Goal: Task Accomplishment & Management: Complete application form

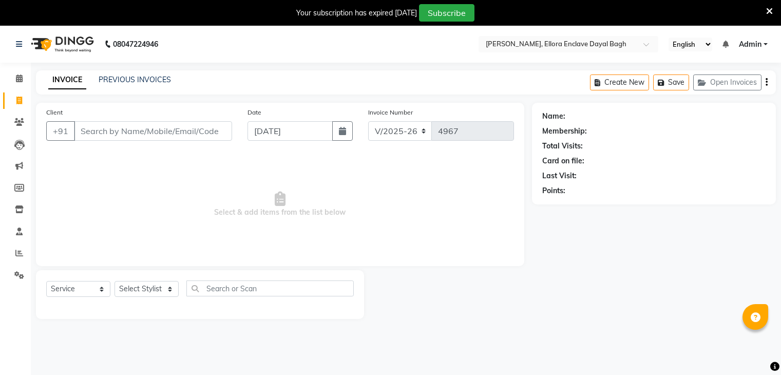
select select "6880"
select select "service"
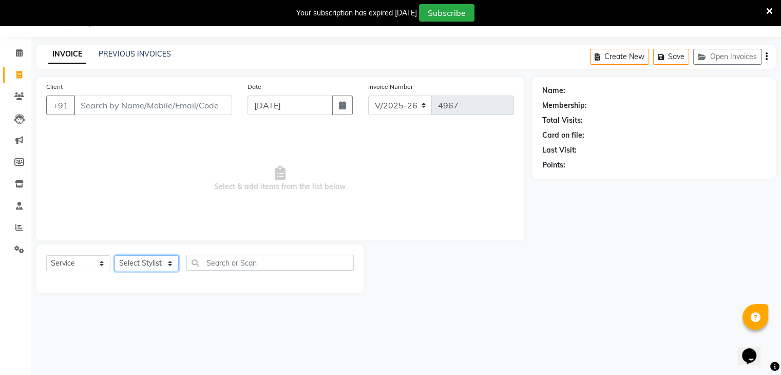
click at [151, 267] on select "Select Stylist AMAN DANISH SALMANI [PERSON_NAME] kakul KAVITA [PERSON_NAME] [PE…" at bounding box center [147, 263] width 64 height 16
select select "53877"
click at [115, 256] on select "Select Stylist AMAN DANISH SALMANI [PERSON_NAME] kakul KAVITA [PERSON_NAME] [PE…" at bounding box center [147, 263] width 64 height 16
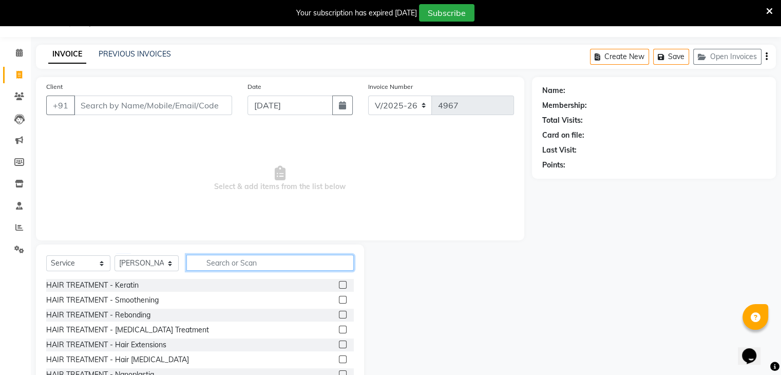
click at [249, 266] on input "text" at bounding box center [269, 263] width 167 height 16
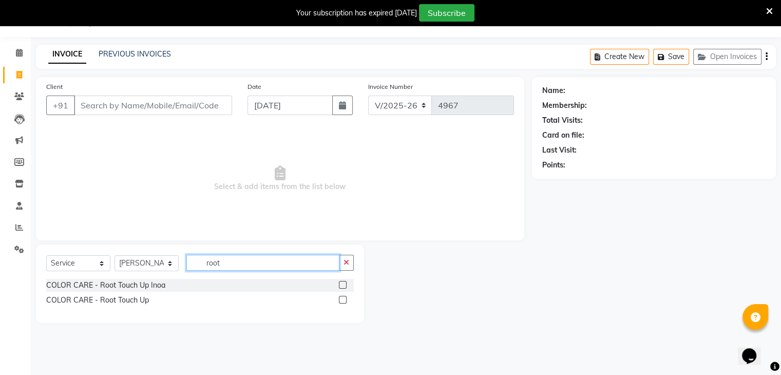
type input "root"
click at [340, 284] on label at bounding box center [343, 285] width 8 height 8
click at [340, 284] on input "checkbox" at bounding box center [342, 285] width 7 height 7
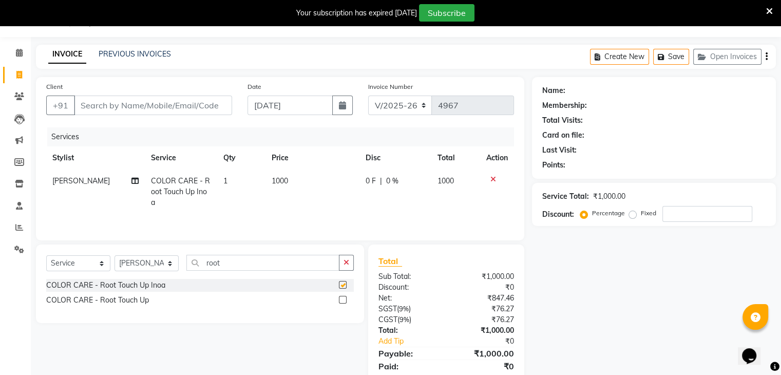
checkbox input "false"
click at [492, 180] on icon at bounding box center [494, 179] width 6 height 7
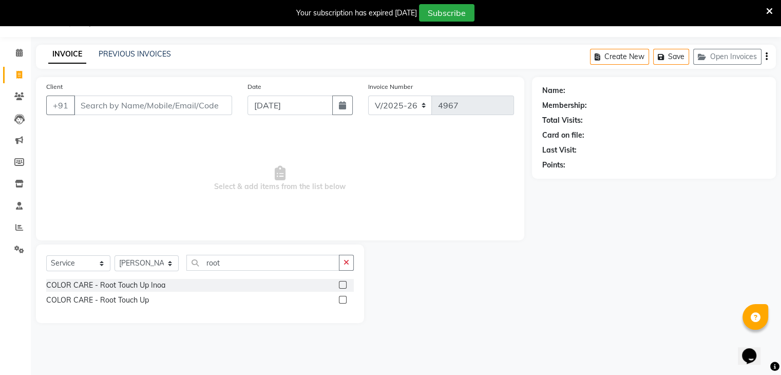
click at [343, 301] on label at bounding box center [343, 300] width 8 height 8
click at [343, 301] on input "checkbox" at bounding box center [342, 300] width 7 height 7
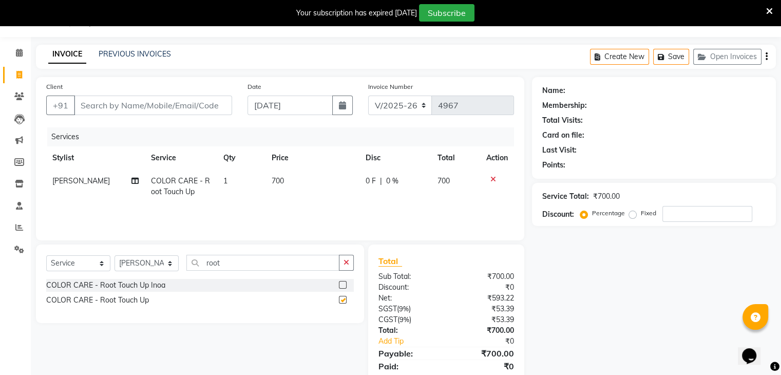
checkbox input "false"
click at [195, 101] on input "Client" at bounding box center [153, 106] width 158 height 20
click at [306, 185] on td "700" at bounding box center [313, 187] width 94 height 34
select select "53877"
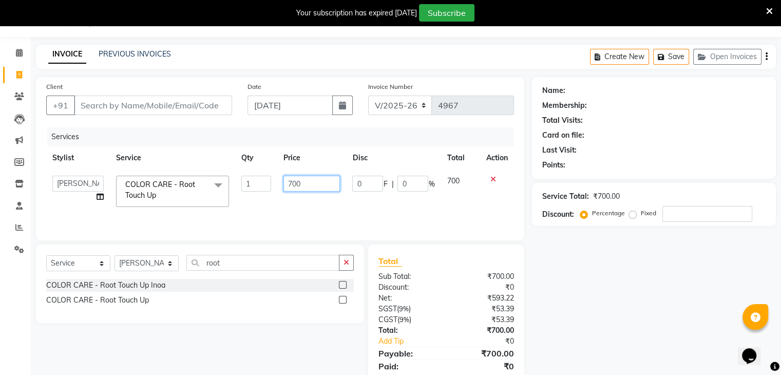
click at [328, 183] on input "700" at bounding box center [312, 184] width 57 height 16
type input "7"
type input "600"
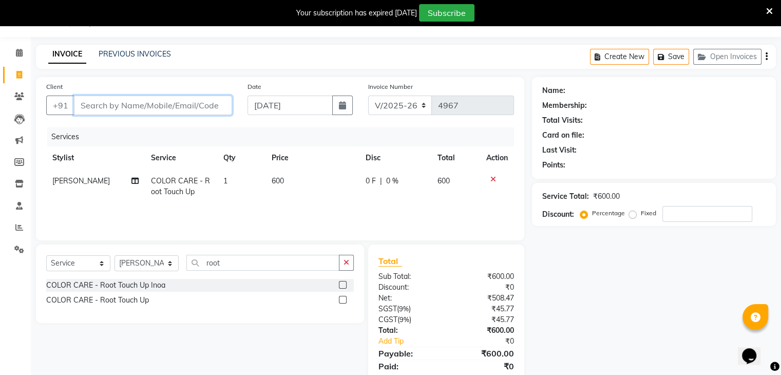
click at [203, 97] on input "Client" at bounding box center [153, 106] width 158 height 20
click at [223, 113] on input "Client" at bounding box center [153, 106] width 158 height 20
click at [222, 107] on input "Client" at bounding box center [153, 106] width 158 height 20
click at [199, 99] on input "Client" at bounding box center [153, 106] width 158 height 20
click at [200, 100] on input "Client" at bounding box center [153, 106] width 158 height 20
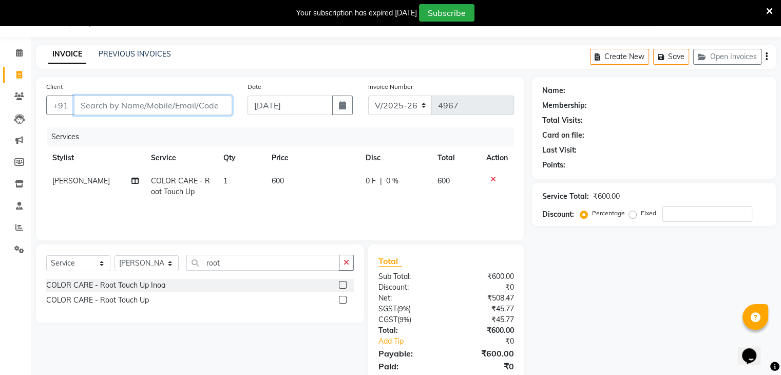
type input "7"
type input "0"
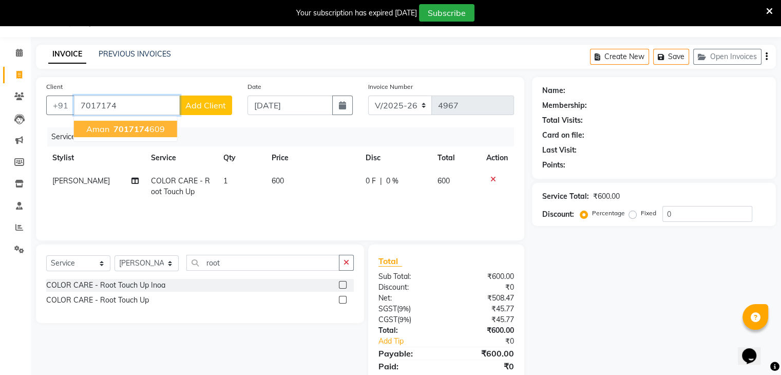
click at [161, 130] on ngb-highlight "7017174 609" at bounding box center [137, 129] width 53 height 10
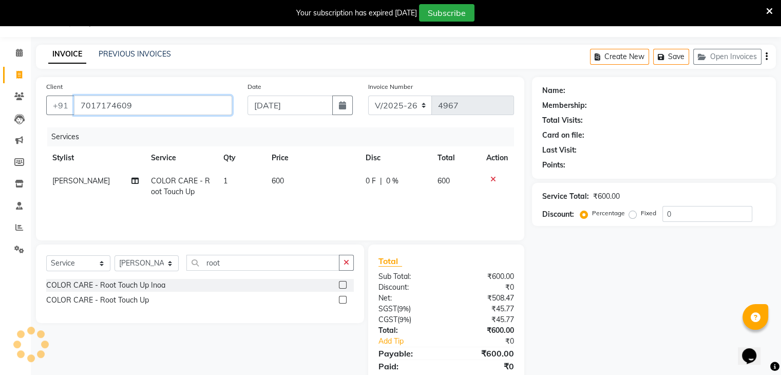
type input "7017174609"
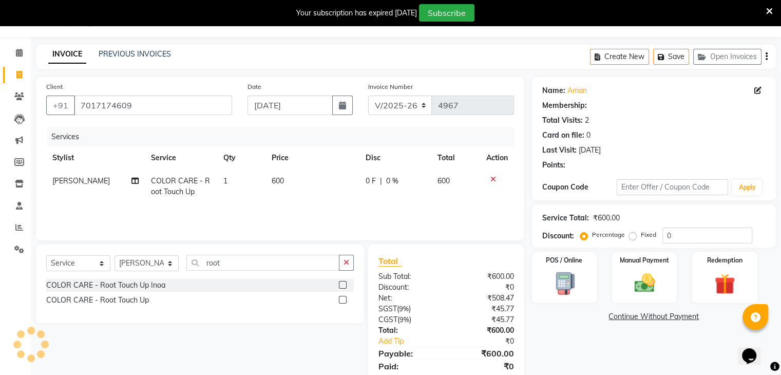
scroll to position [62, 0]
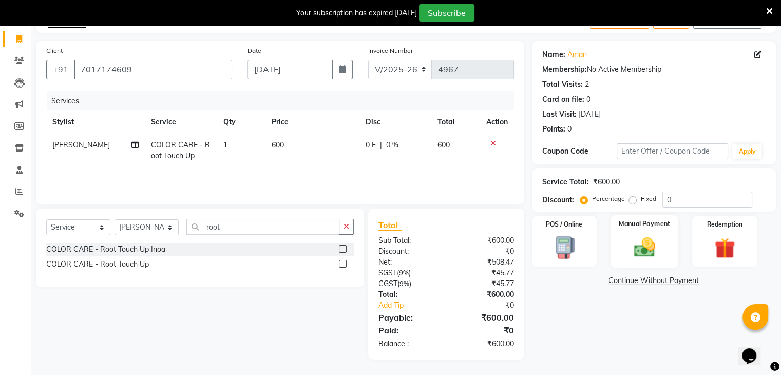
click at [668, 249] on div "Manual Payment" at bounding box center [644, 241] width 67 height 53
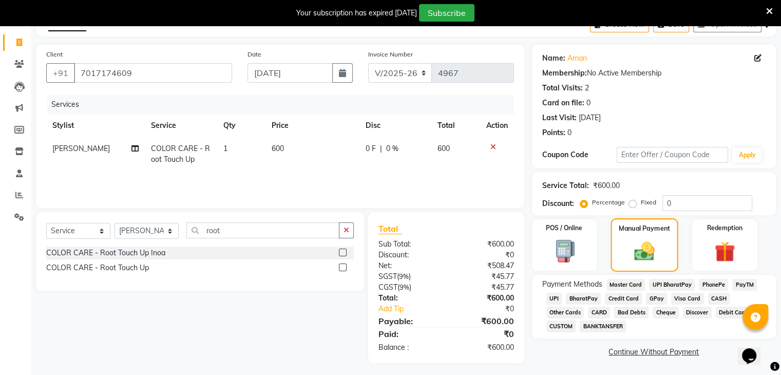
scroll to position [58, 0]
click at [709, 300] on span "CASH" at bounding box center [719, 299] width 22 height 12
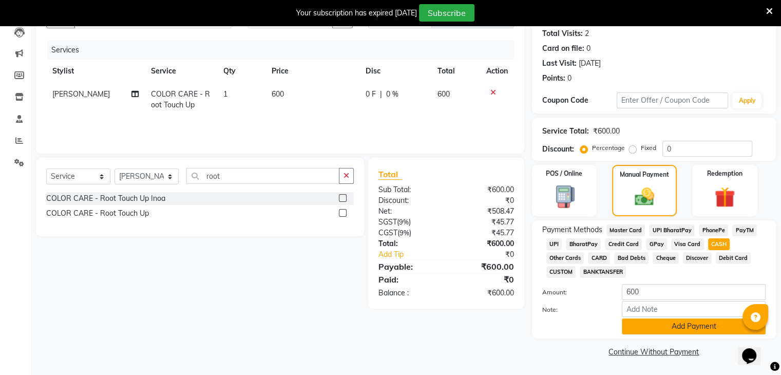
click at [693, 326] on button "Add Payment" at bounding box center [694, 327] width 144 height 16
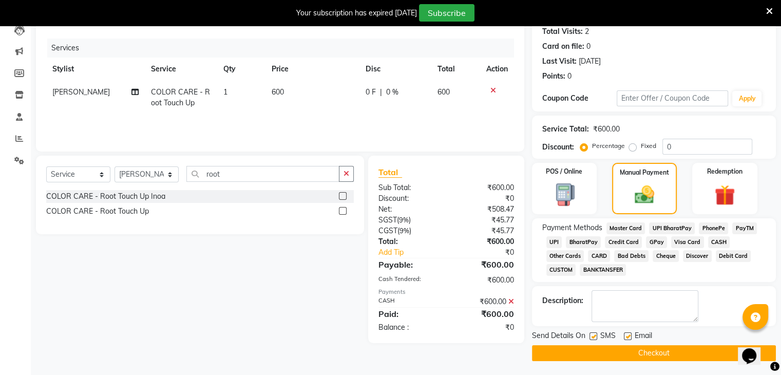
scroll to position [117, 0]
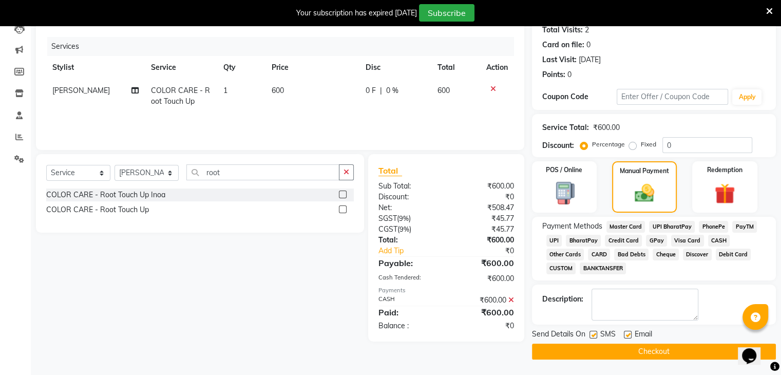
click at [669, 349] on button "Checkout" at bounding box center [654, 352] width 244 height 16
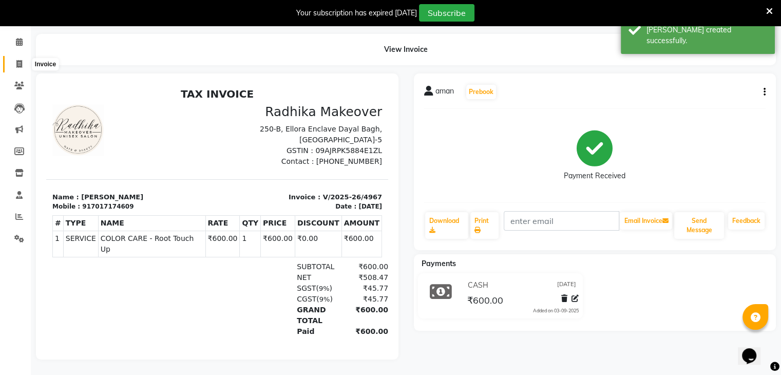
click at [17, 62] on span at bounding box center [19, 65] width 18 height 12
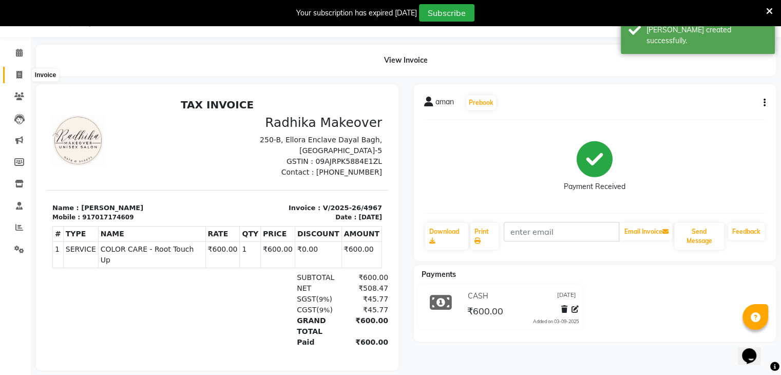
select select "6880"
select select "service"
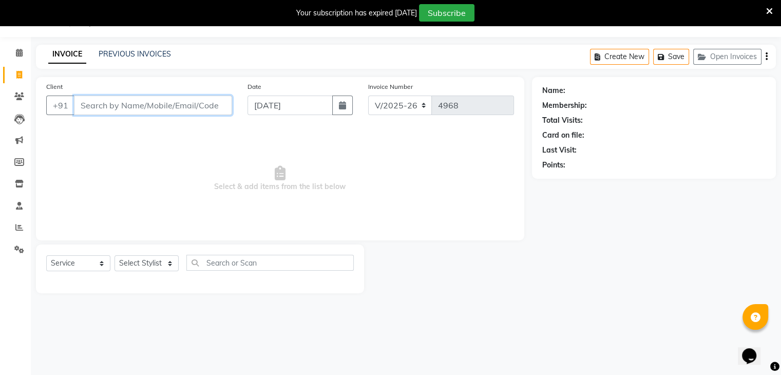
click at [143, 100] on input "Client" at bounding box center [153, 106] width 158 height 20
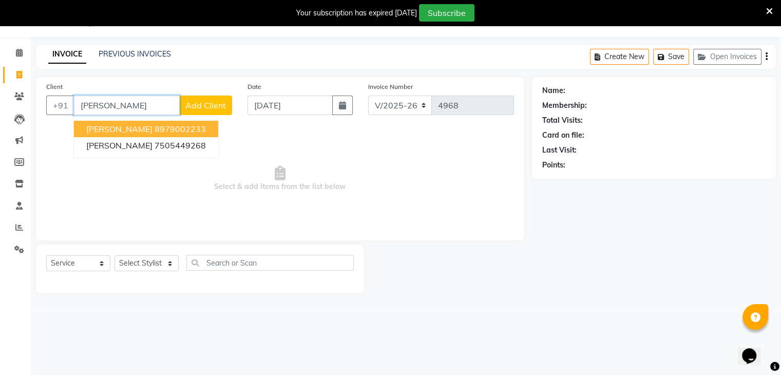
click at [155, 126] on ngb-highlight "8979002233" at bounding box center [180, 129] width 51 height 10
type input "8979002233"
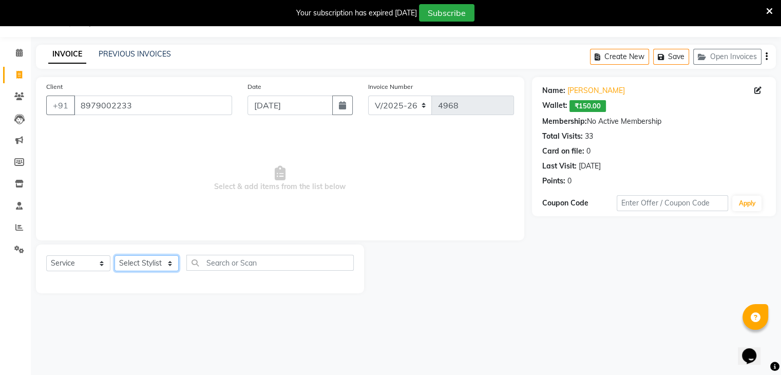
click at [156, 266] on select "Select Stylist AMAN DANISH SALMANI [PERSON_NAME] kakul KAVITA [PERSON_NAME] [PE…" at bounding box center [147, 263] width 64 height 16
select select "58738"
click at [115, 256] on select "Select Stylist AMAN DANISH SALMANI [PERSON_NAME] kakul KAVITA [PERSON_NAME] [PE…" at bounding box center [147, 263] width 64 height 16
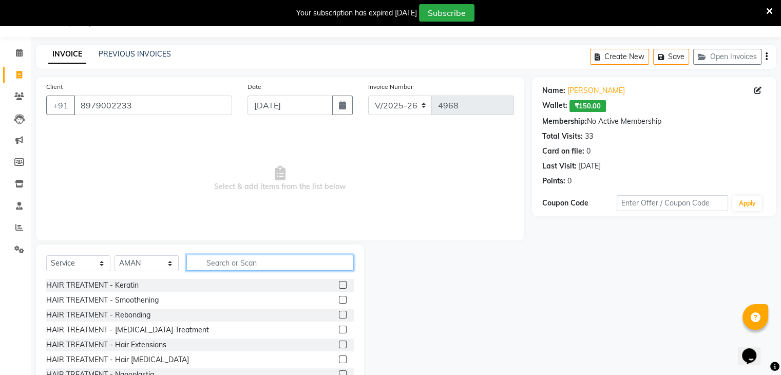
click at [236, 259] on input "text" at bounding box center [269, 263] width 167 height 16
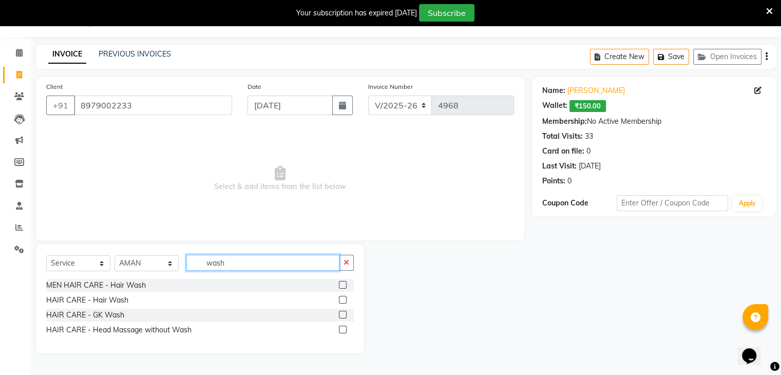
type input "wash"
click at [343, 301] on label at bounding box center [343, 300] width 8 height 8
click at [343, 301] on input "checkbox" at bounding box center [342, 300] width 7 height 7
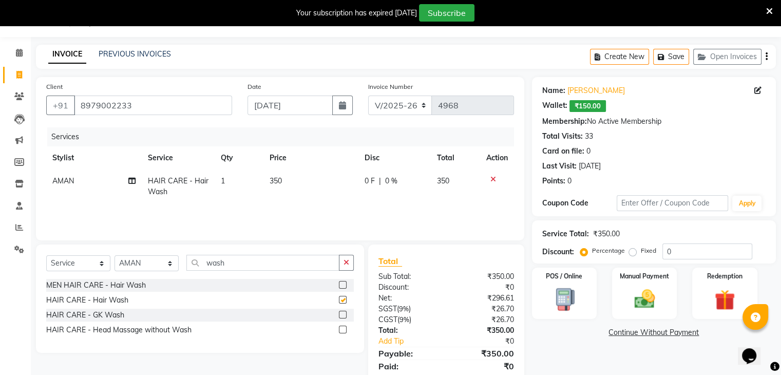
checkbox input "false"
click at [162, 271] on select "Select Stylist AMAN DANISH SALMANI [PERSON_NAME] kakul KAVITA [PERSON_NAME] [PE…" at bounding box center [147, 263] width 64 height 16
select select "53885"
click at [115, 256] on select "Select Stylist AMAN DANISH SALMANI [PERSON_NAME] kakul KAVITA [PERSON_NAME] [PE…" at bounding box center [147, 263] width 64 height 16
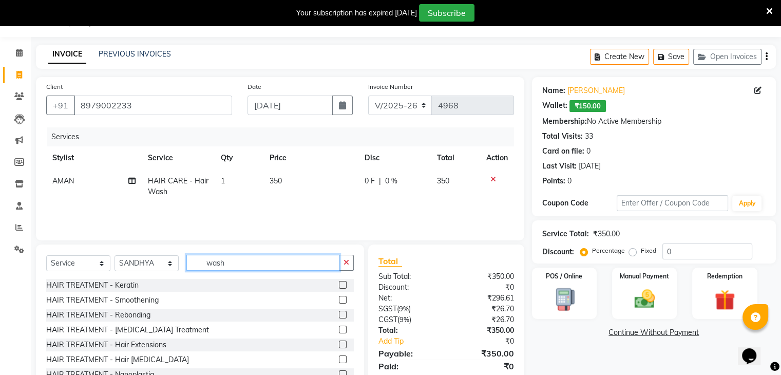
click at [270, 259] on input "wash" at bounding box center [262, 263] width 153 height 16
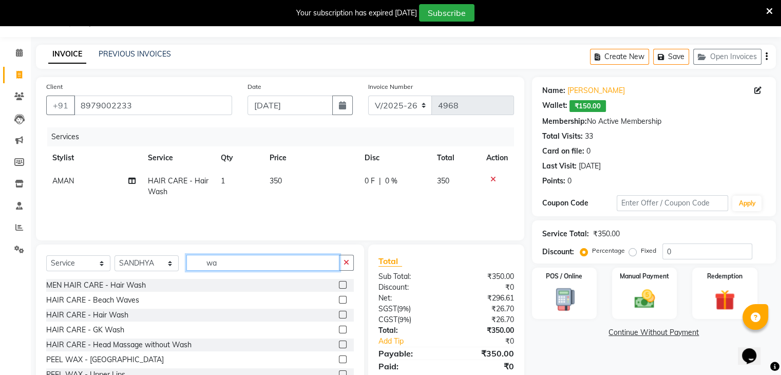
type input "w"
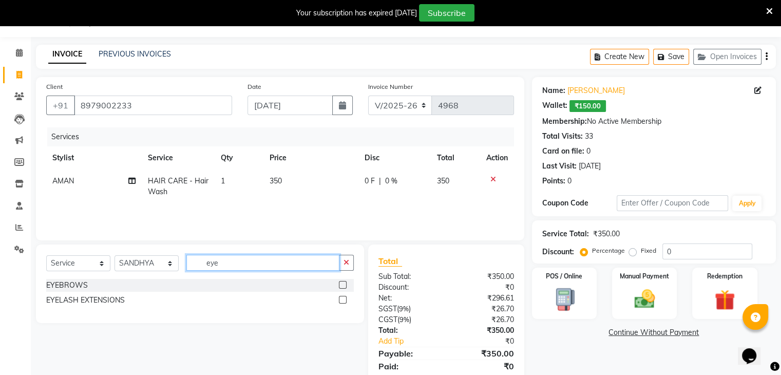
type input "eye"
click at [345, 284] on label at bounding box center [343, 285] width 8 height 8
click at [345, 284] on input "checkbox" at bounding box center [342, 285] width 7 height 7
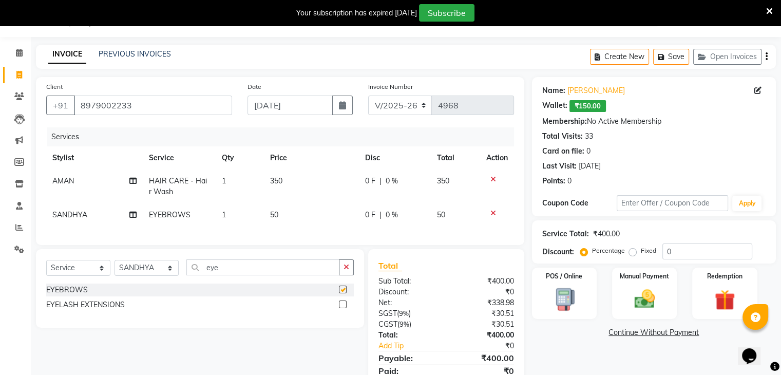
checkbox input "false"
click at [308, 216] on td "50" at bounding box center [311, 214] width 95 height 23
select select "53885"
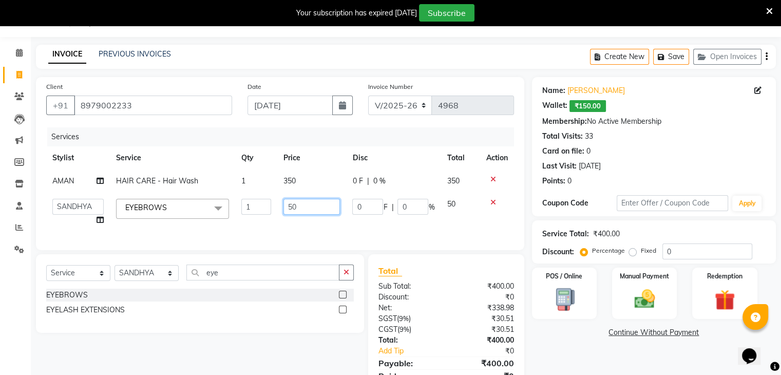
click at [326, 212] on input "50" at bounding box center [312, 207] width 57 height 16
type input "5"
type input "150"
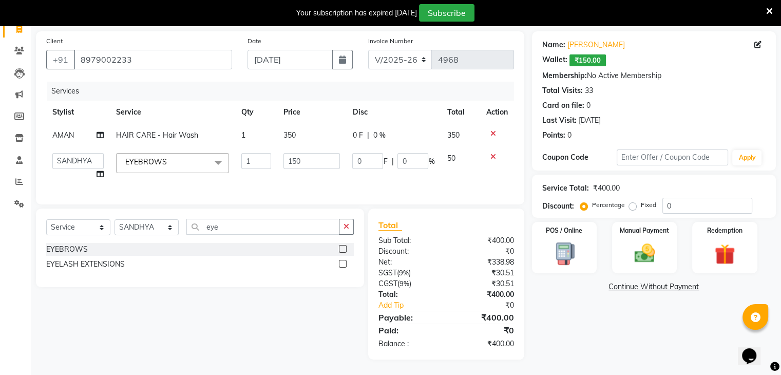
scroll to position [74, 0]
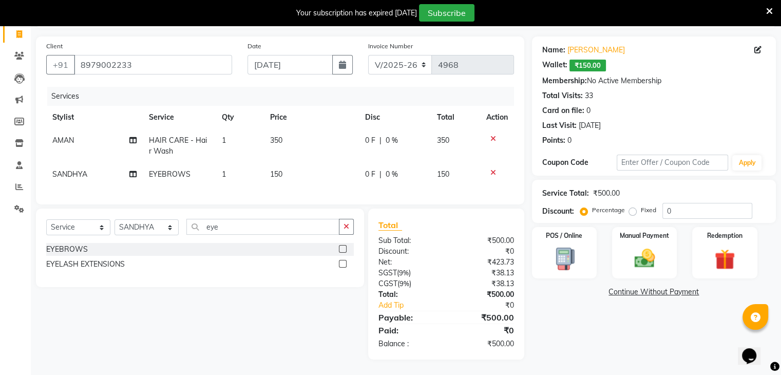
click at [605, 338] on div "Name: [PERSON_NAME]: ₹150.00 Membership: No Active Membership Total Visits: 33 …" at bounding box center [658, 197] width 252 height 323
click at [613, 249] on div "Manual Payment" at bounding box center [644, 252] width 67 height 53
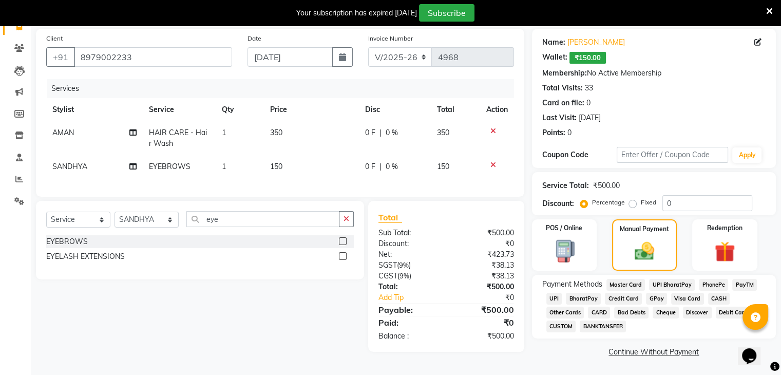
click at [714, 297] on span "CASH" at bounding box center [719, 299] width 22 height 12
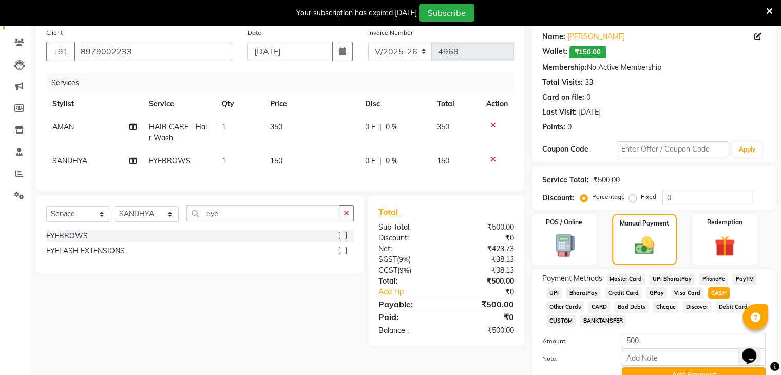
scroll to position [130, 0]
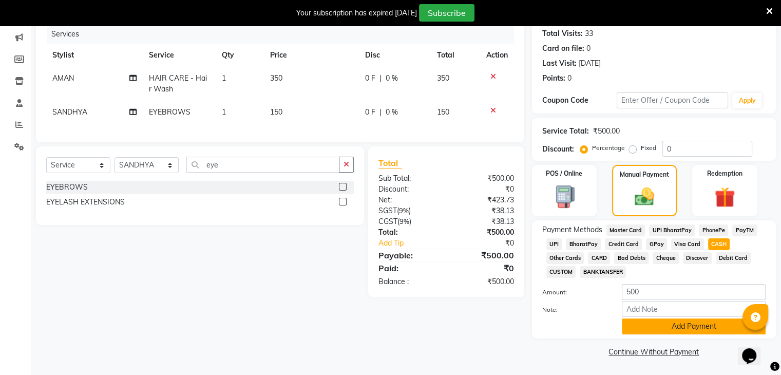
click at [698, 331] on button "Add Payment" at bounding box center [694, 327] width 144 height 16
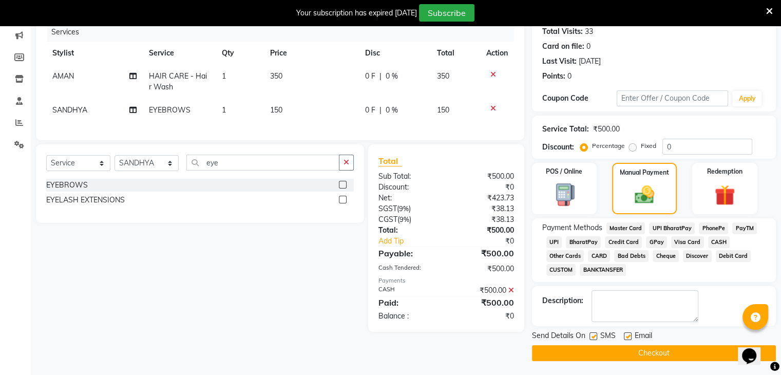
scroll to position [133, 0]
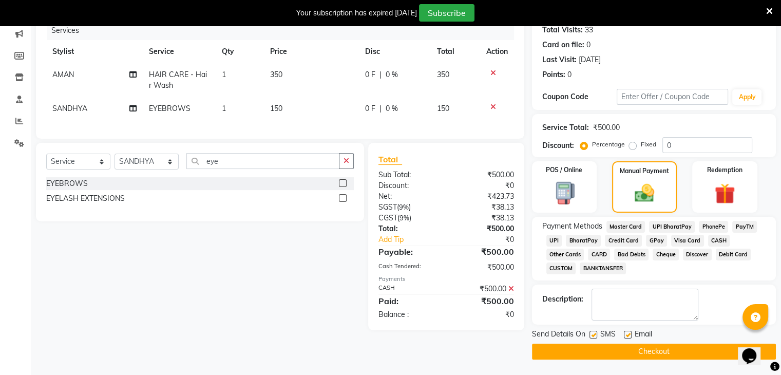
click at [702, 341] on div "Send Details On SMS Email" at bounding box center [654, 335] width 244 height 13
click at [702, 355] on button "Checkout" at bounding box center [654, 352] width 244 height 16
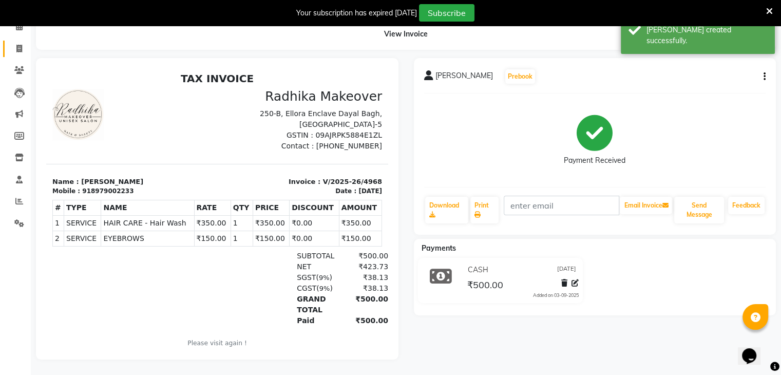
click at [24, 48] on link "Invoice" at bounding box center [15, 49] width 25 height 17
select select "service"
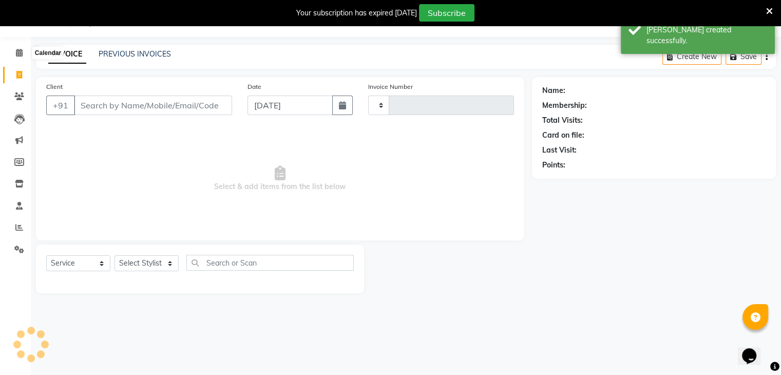
scroll to position [26, 0]
type input "4969"
select select "6880"
click at [116, 107] on input "Client" at bounding box center [153, 106] width 158 height 20
